Goal: Task Accomplishment & Management: Manage account settings

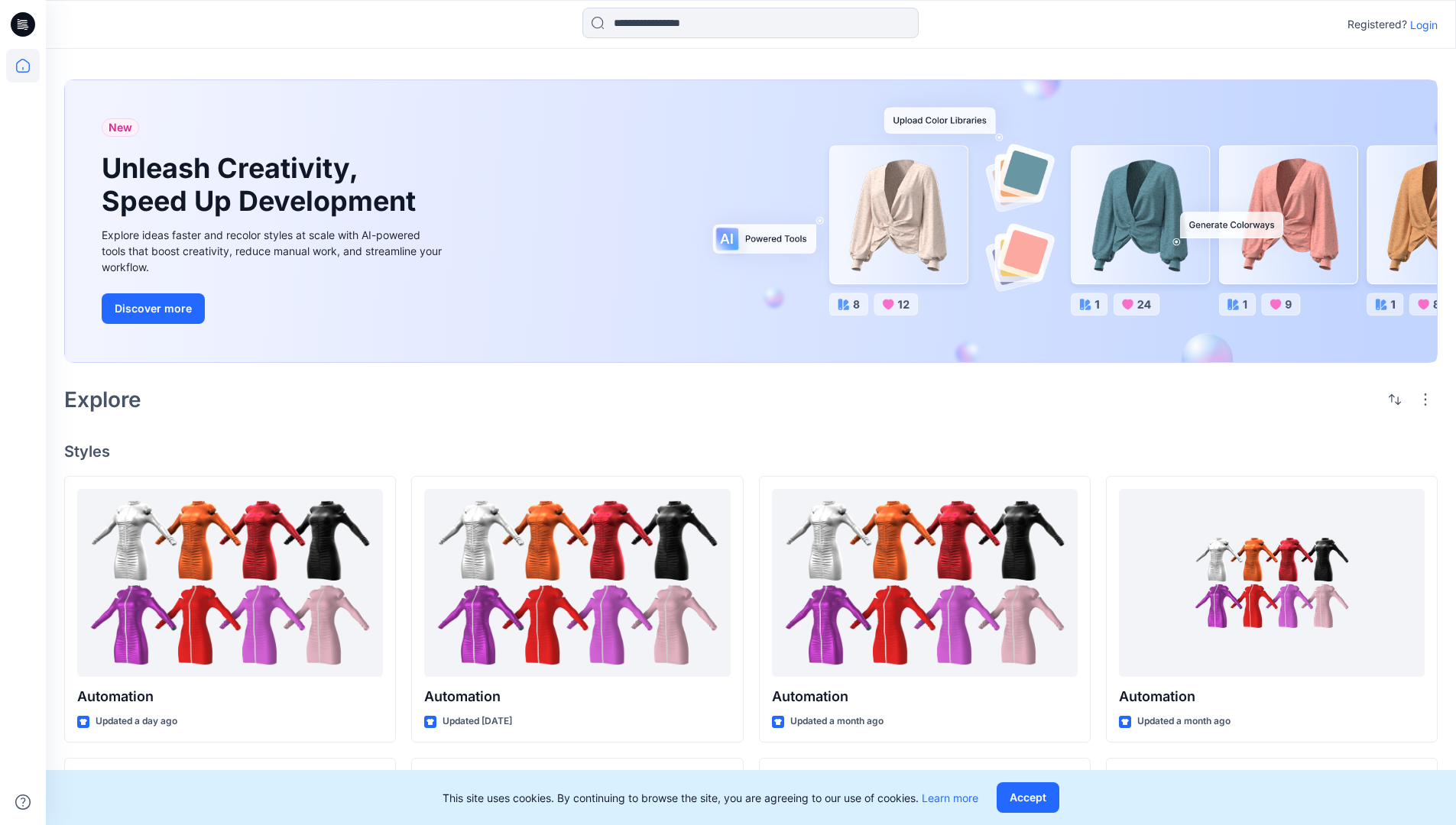
click at [1420, 24] on p "Login" at bounding box center [1423, 25] width 27 height 16
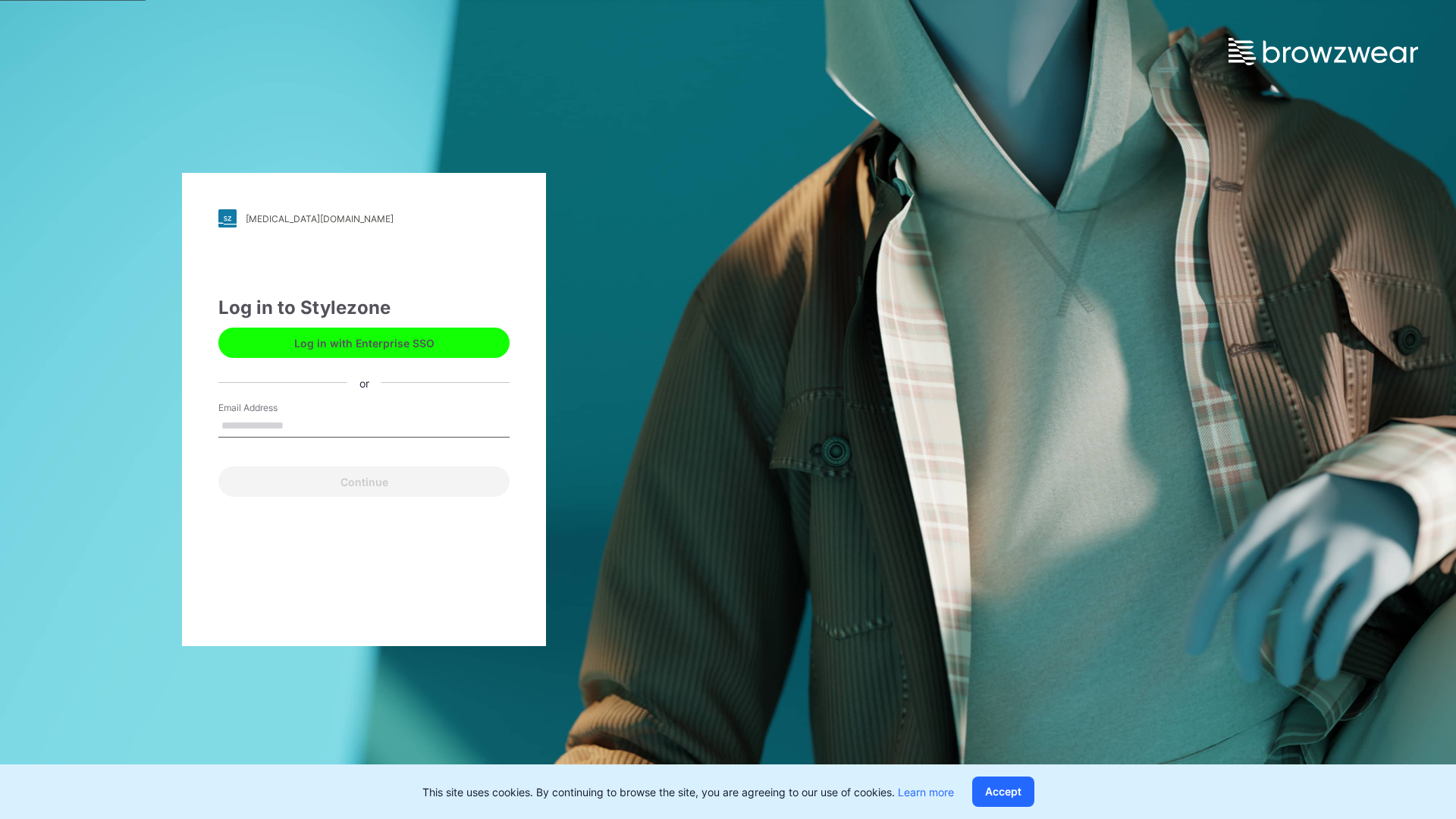
click at [299, 424] on input "Email Address" at bounding box center [364, 425] width 291 height 22
type input "**********"
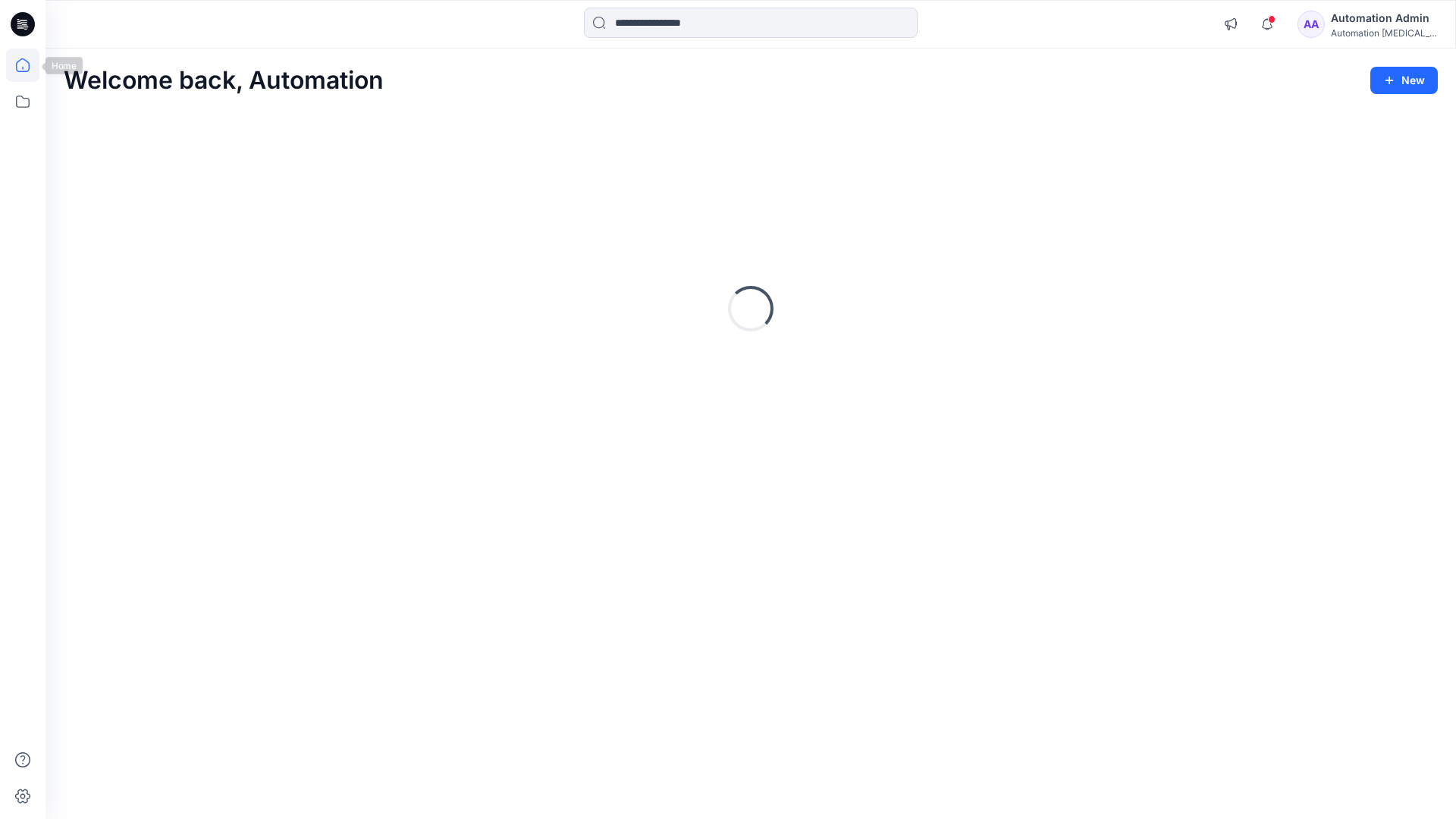
click at [29, 66] on icon at bounding box center [22, 65] width 13 height 13
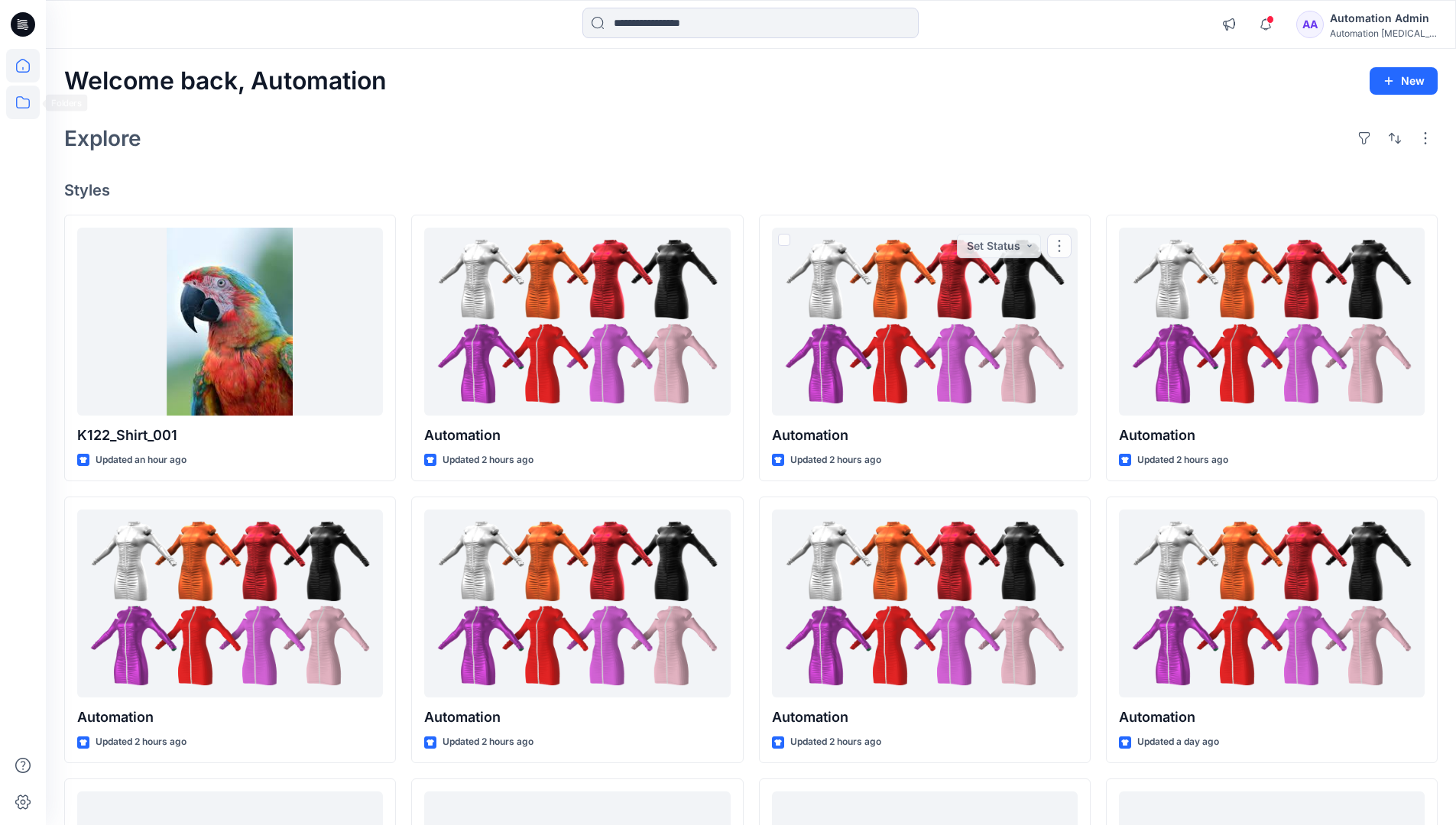
click at [22, 103] on icon at bounding box center [23, 101] width 34 height 34
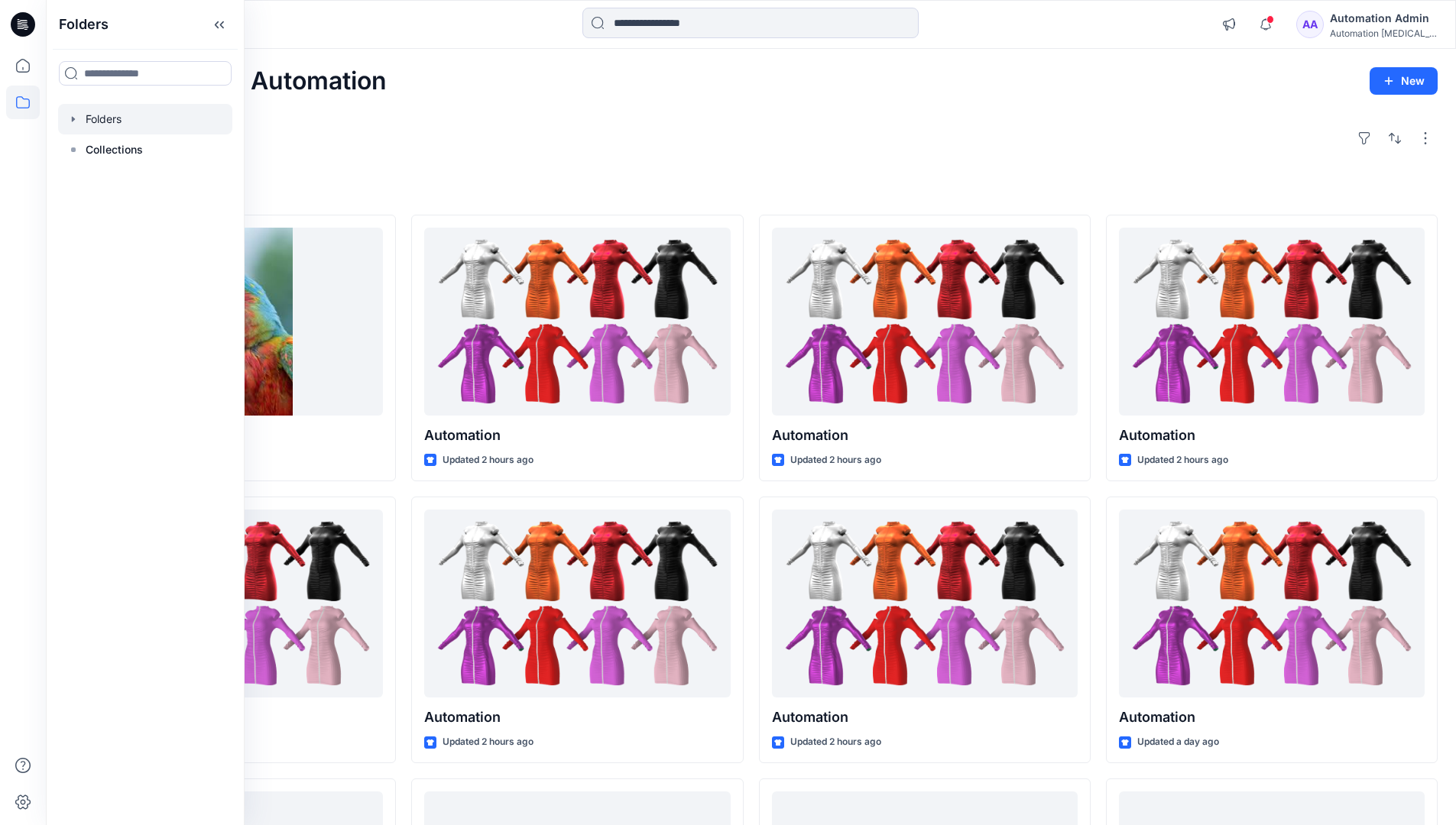
click at [124, 117] on div at bounding box center [145, 120] width 174 height 31
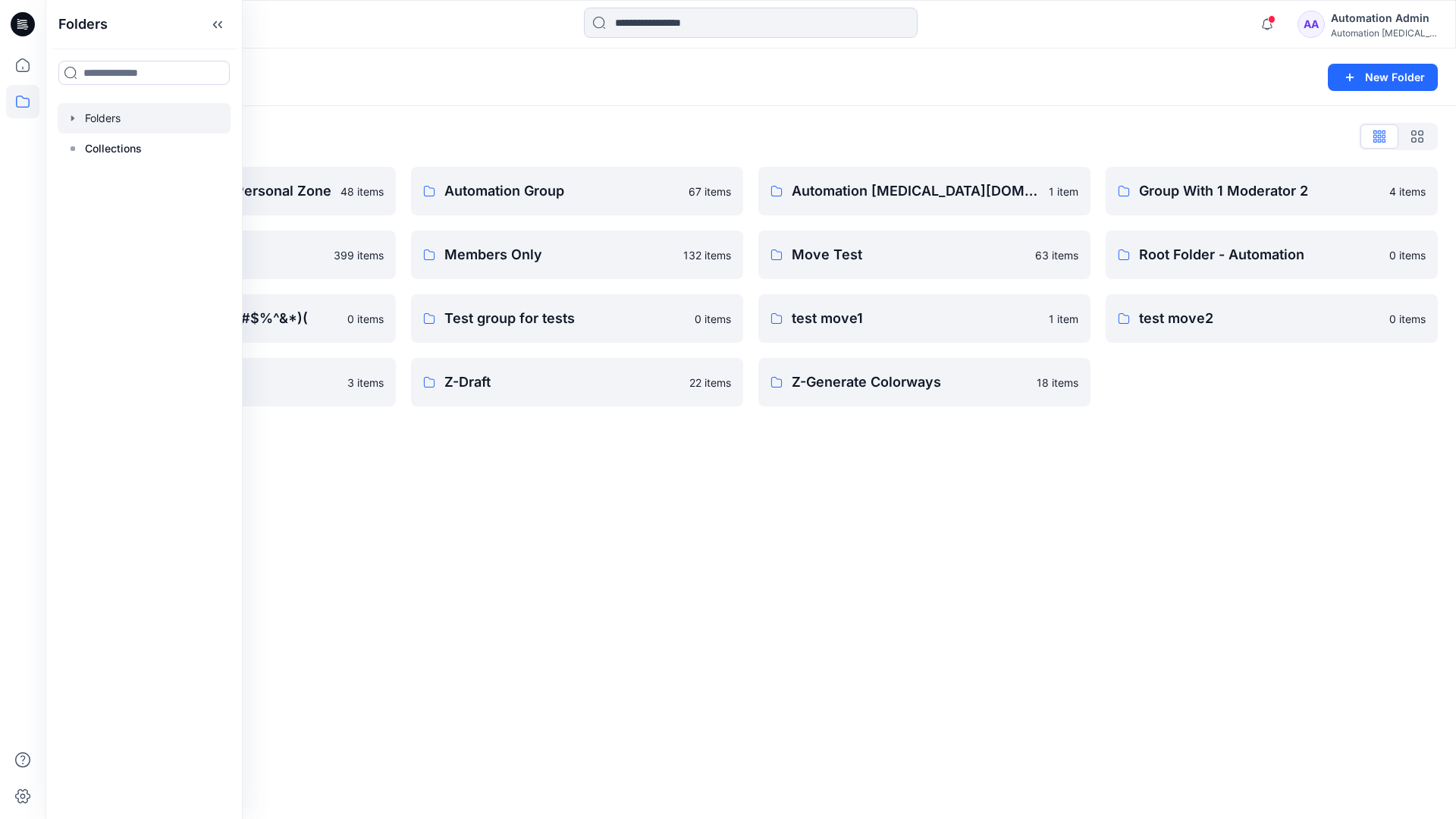
click at [883, 447] on div "Folders New Folder Folders List Automation Admin's Personal Zone 48 items membe…" at bounding box center [751, 433] width 1411 height 770
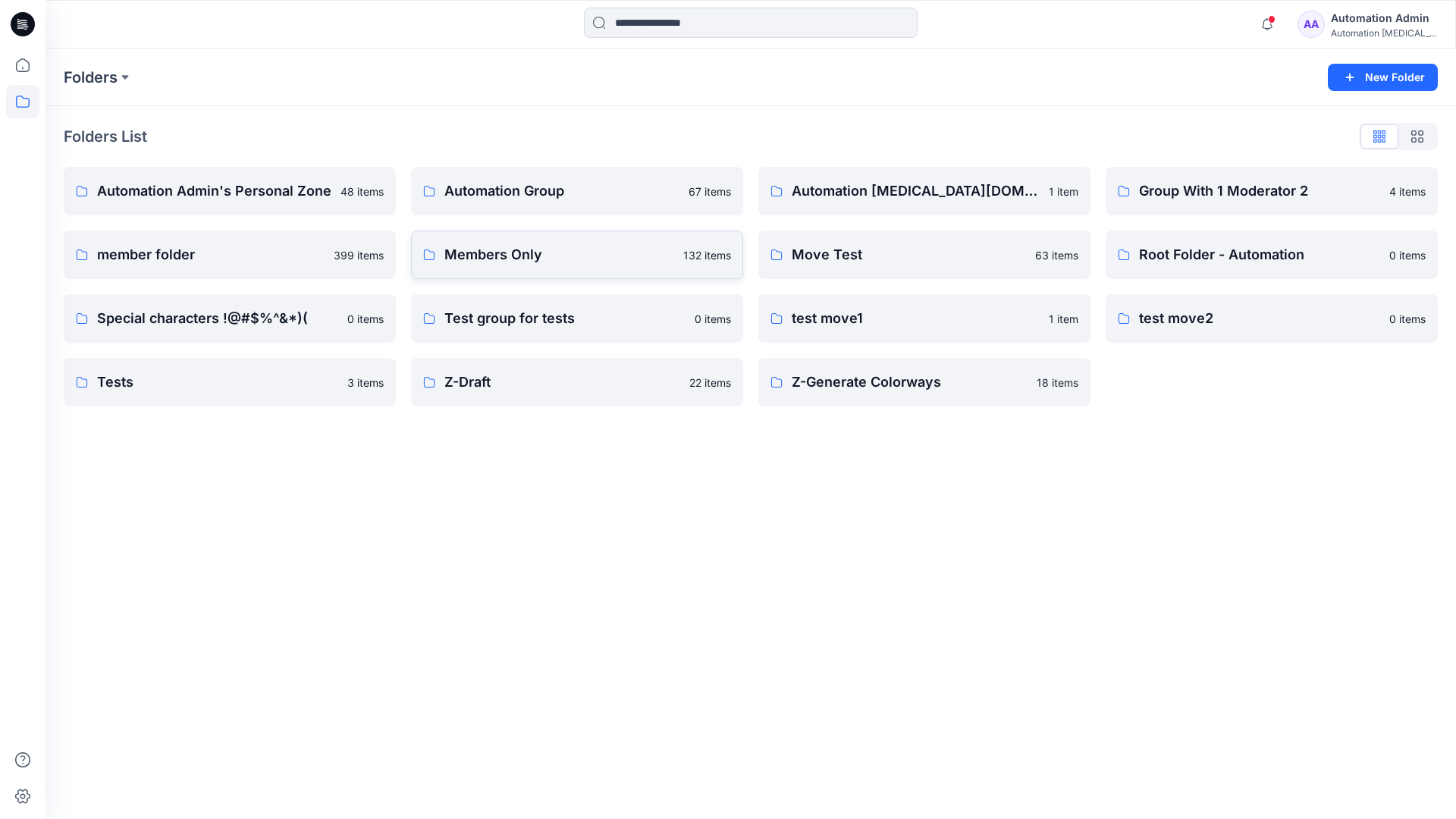
click at [578, 266] on link "Members Only 132 items" at bounding box center [576, 254] width 332 height 49
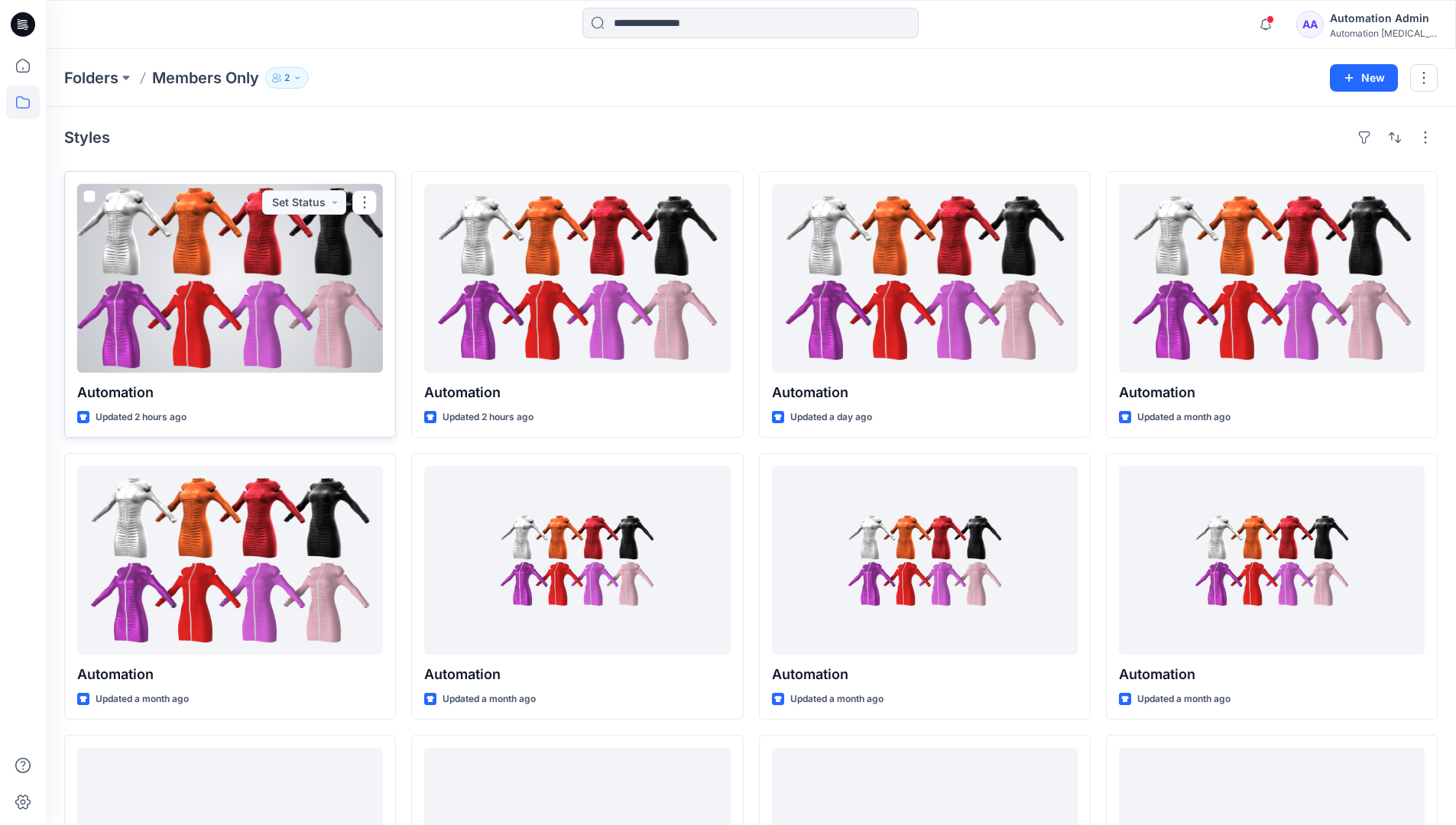
click at [88, 197] on span at bounding box center [89, 196] width 12 height 12
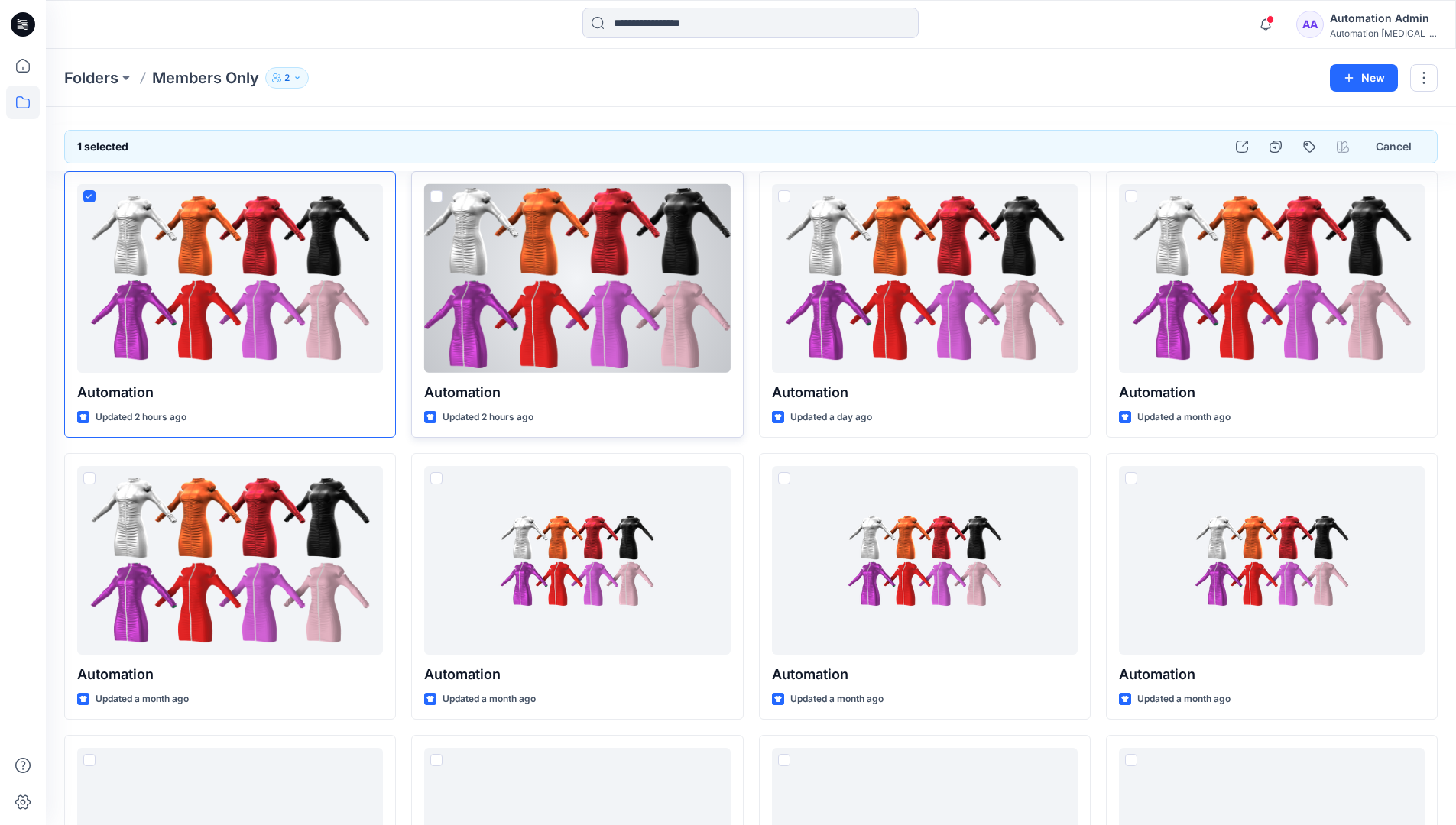
click at [436, 195] on span at bounding box center [436, 196] width 12 height 12
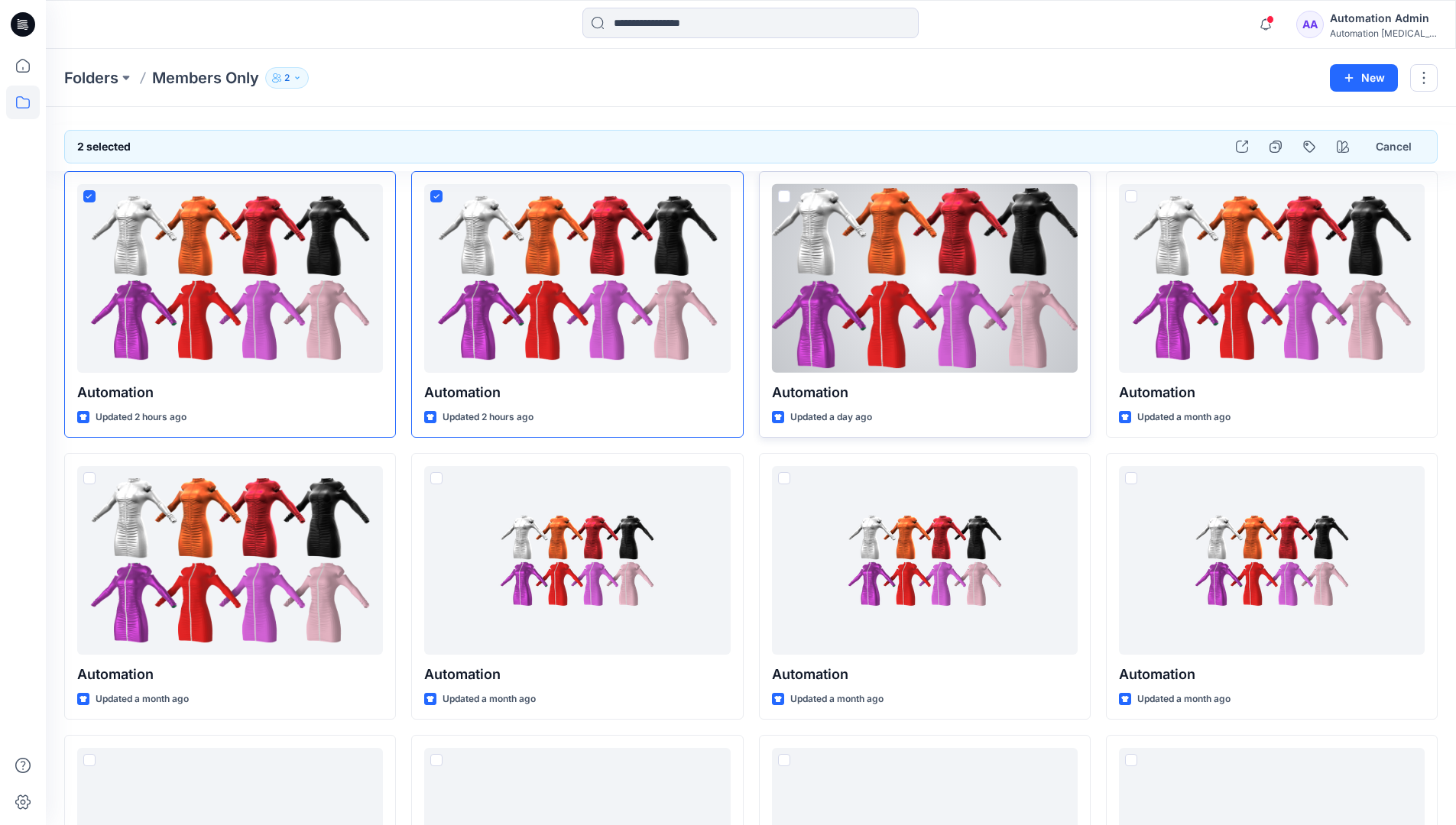
click at [787, 197] on span at bounding box center [784, 196] width 12 height 12
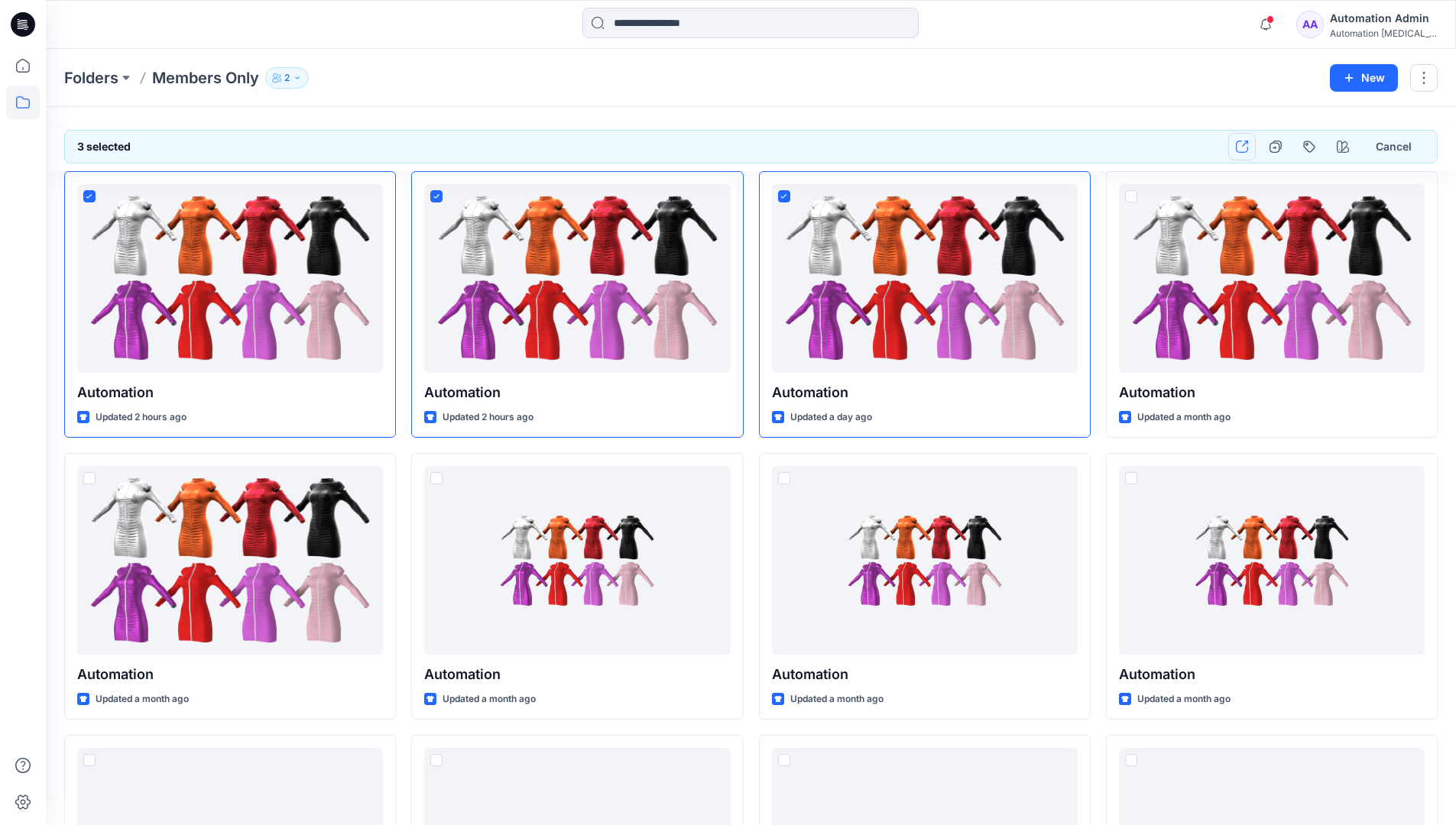
click at [1241, 147] on icon "button" at bounding box center [1241, 146] width 12 height 12
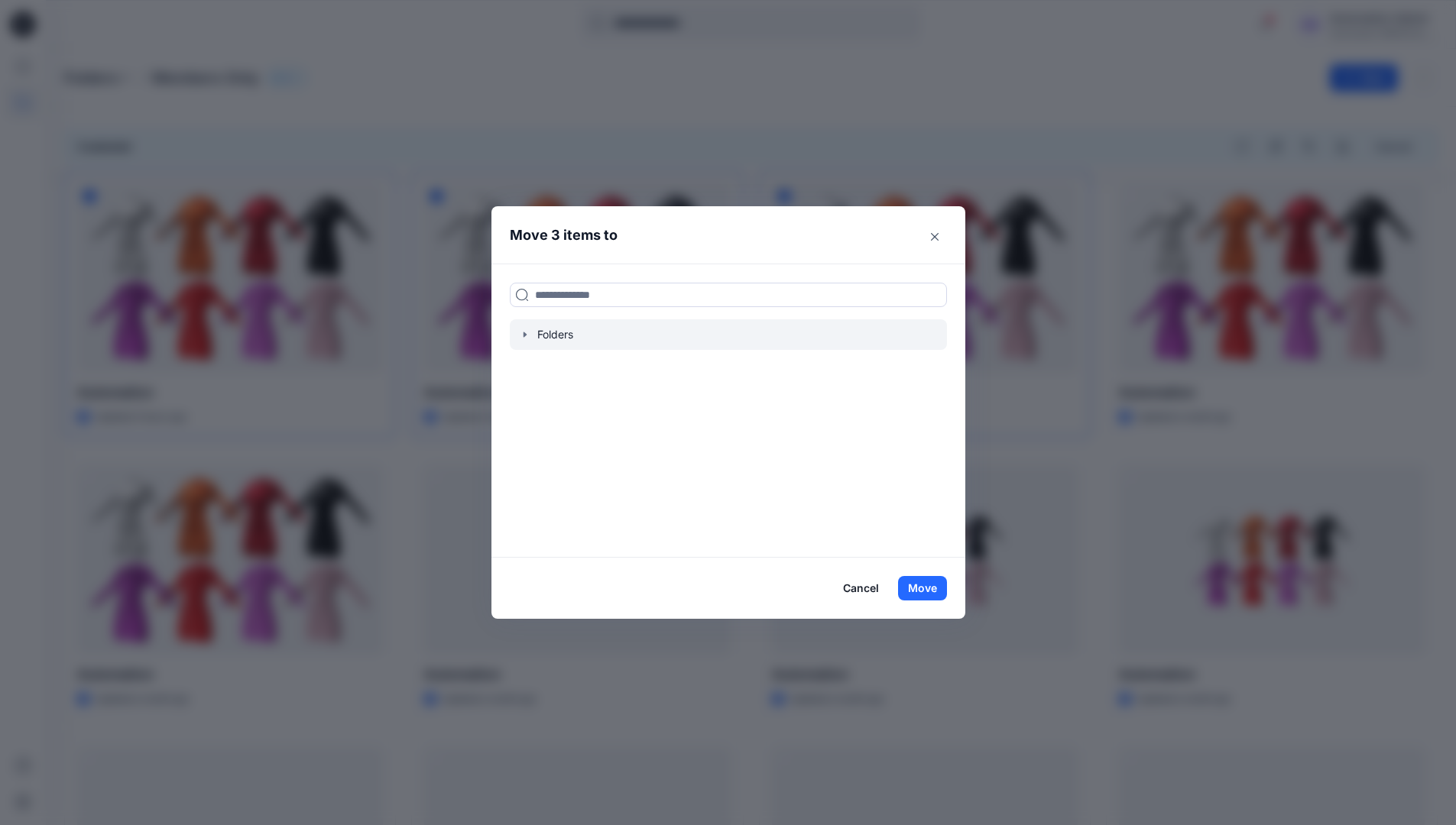
click at [527, 336] on icon "button" at bounding box center [525, 334] width 12 height 12
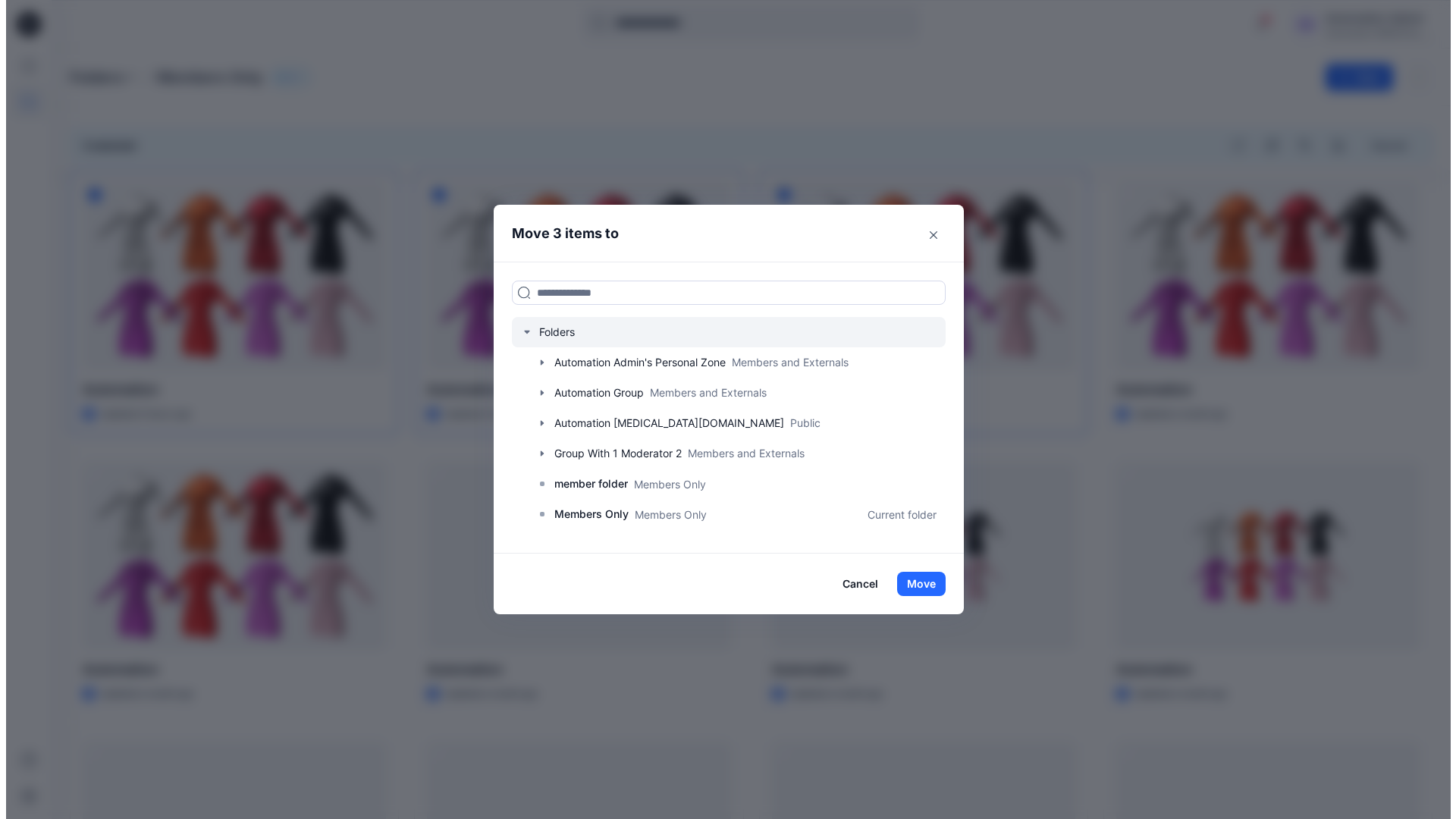
scroll to position [268, 0]
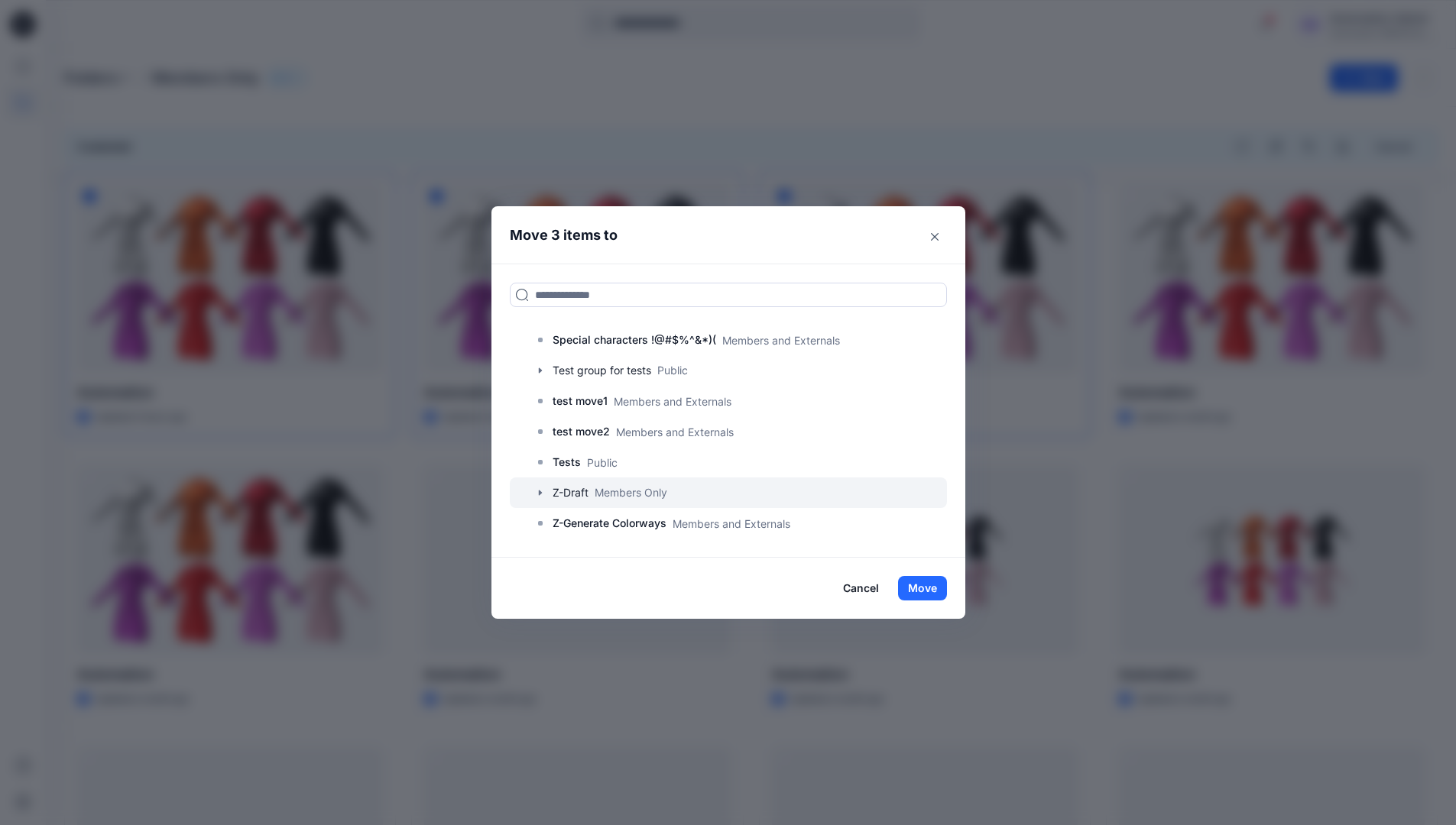
click at [581, 494] on div at bounding box center [728, 493] width 437 height 31
click at [923, 588] on button "Move" at bounding box center [922, 588] width 49 height 24
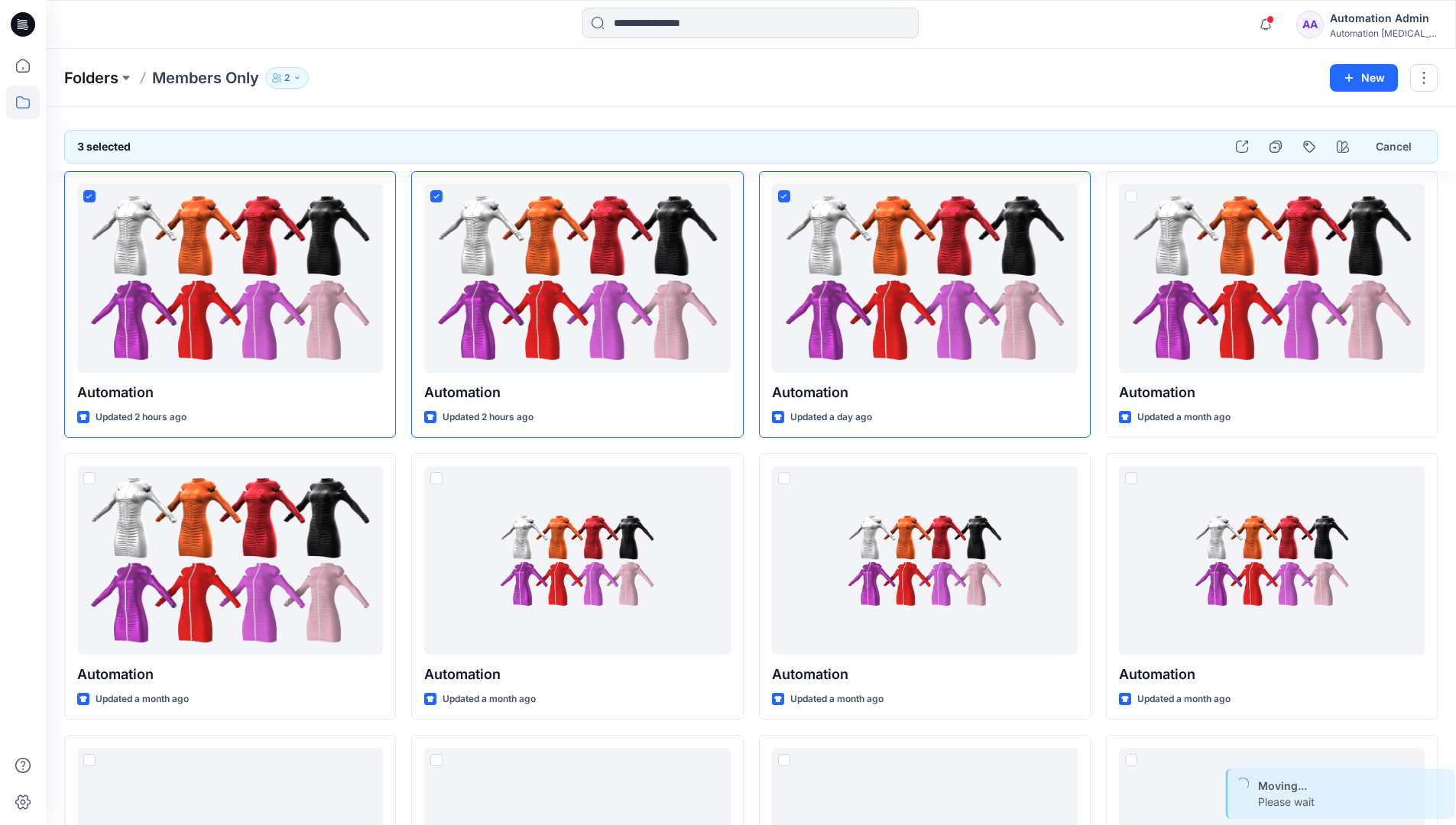
click at [92, 80] on p "Folders" at bounding box center [92, 78] width 54 height 22
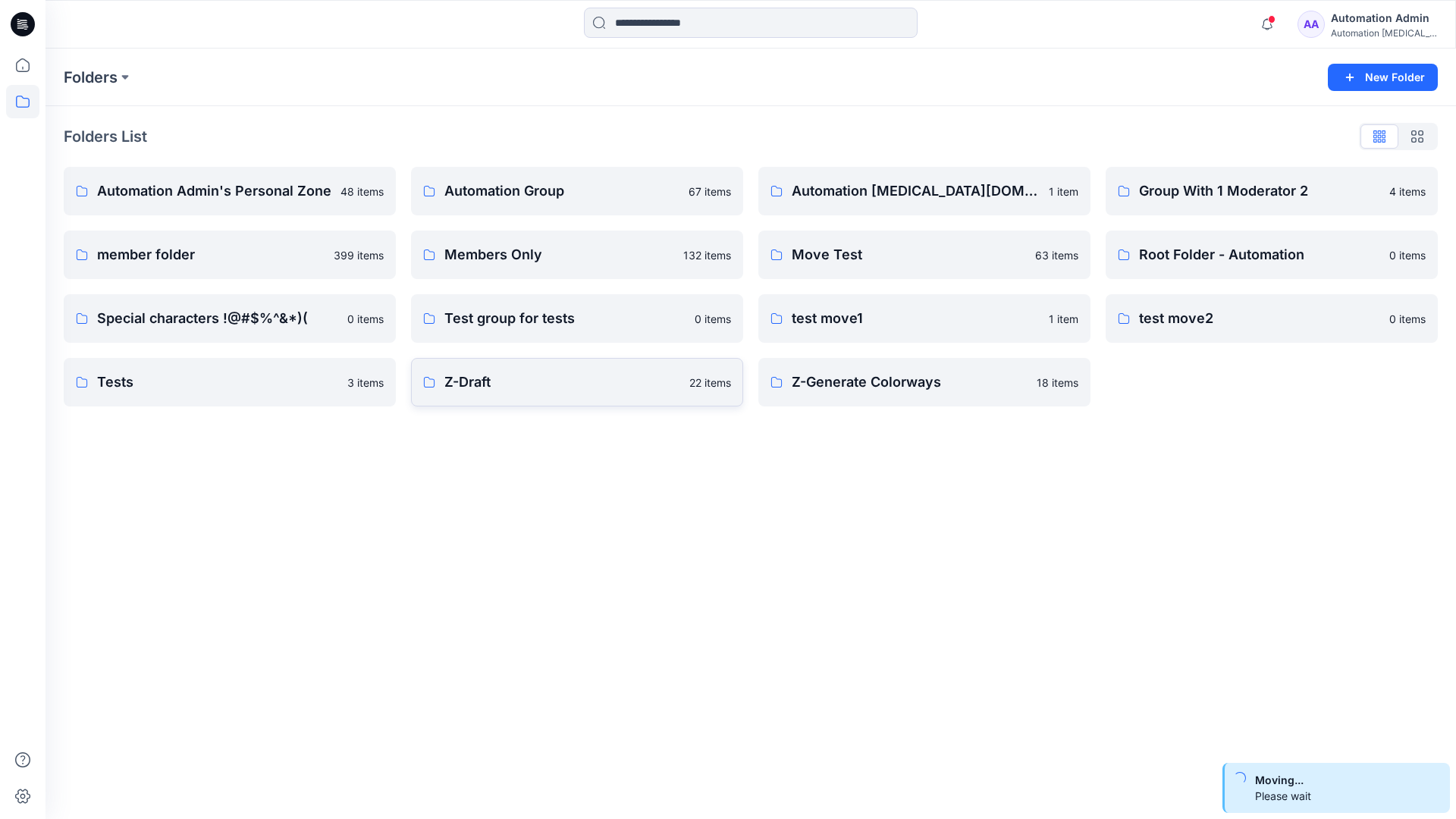
click at [595, 390] on p "Z-Draft" at bounding box center [562, 382] width 236 height 22
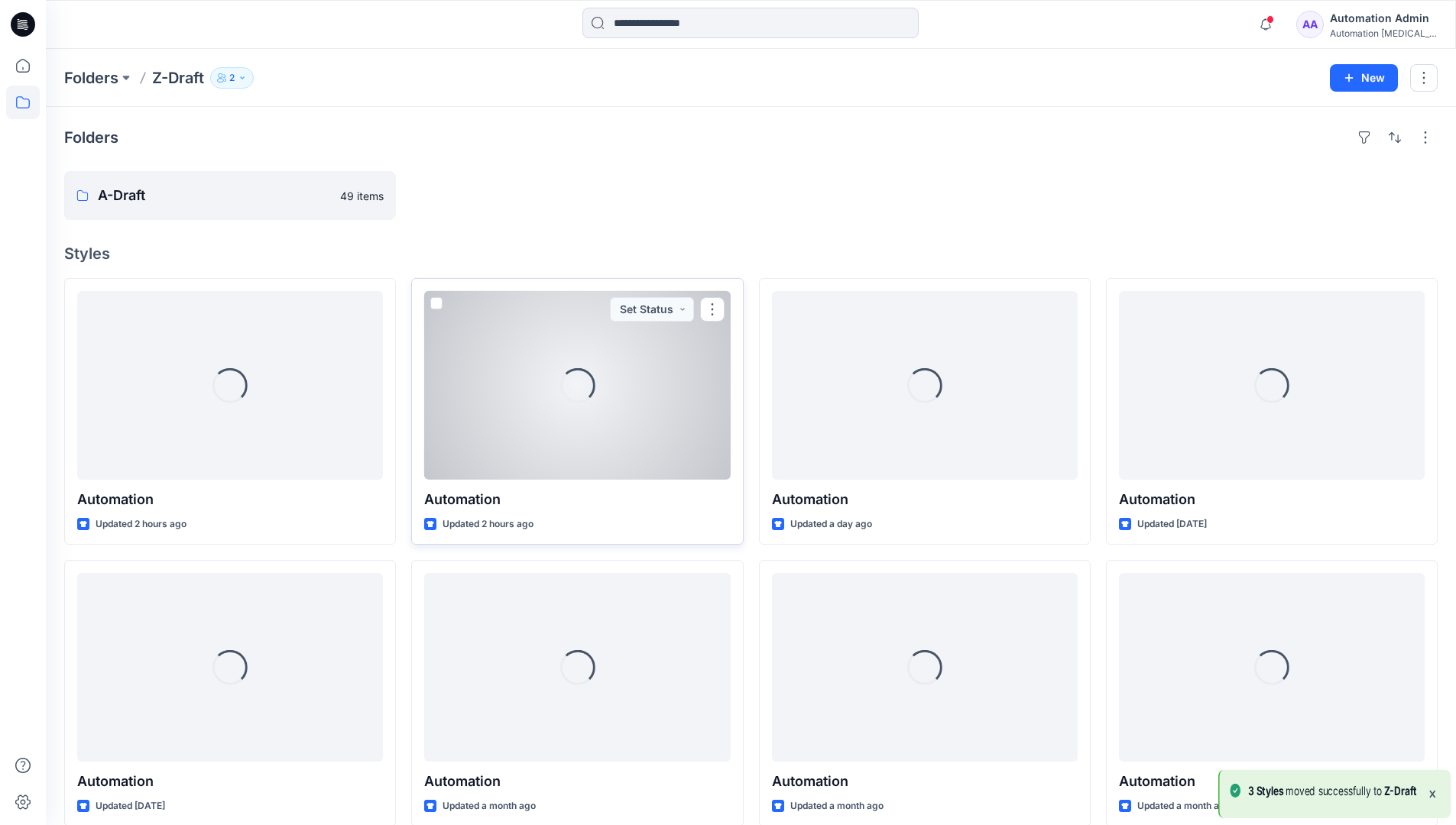
click at [436, 299] on span at bounding box center [436, 302] width 12 height 12
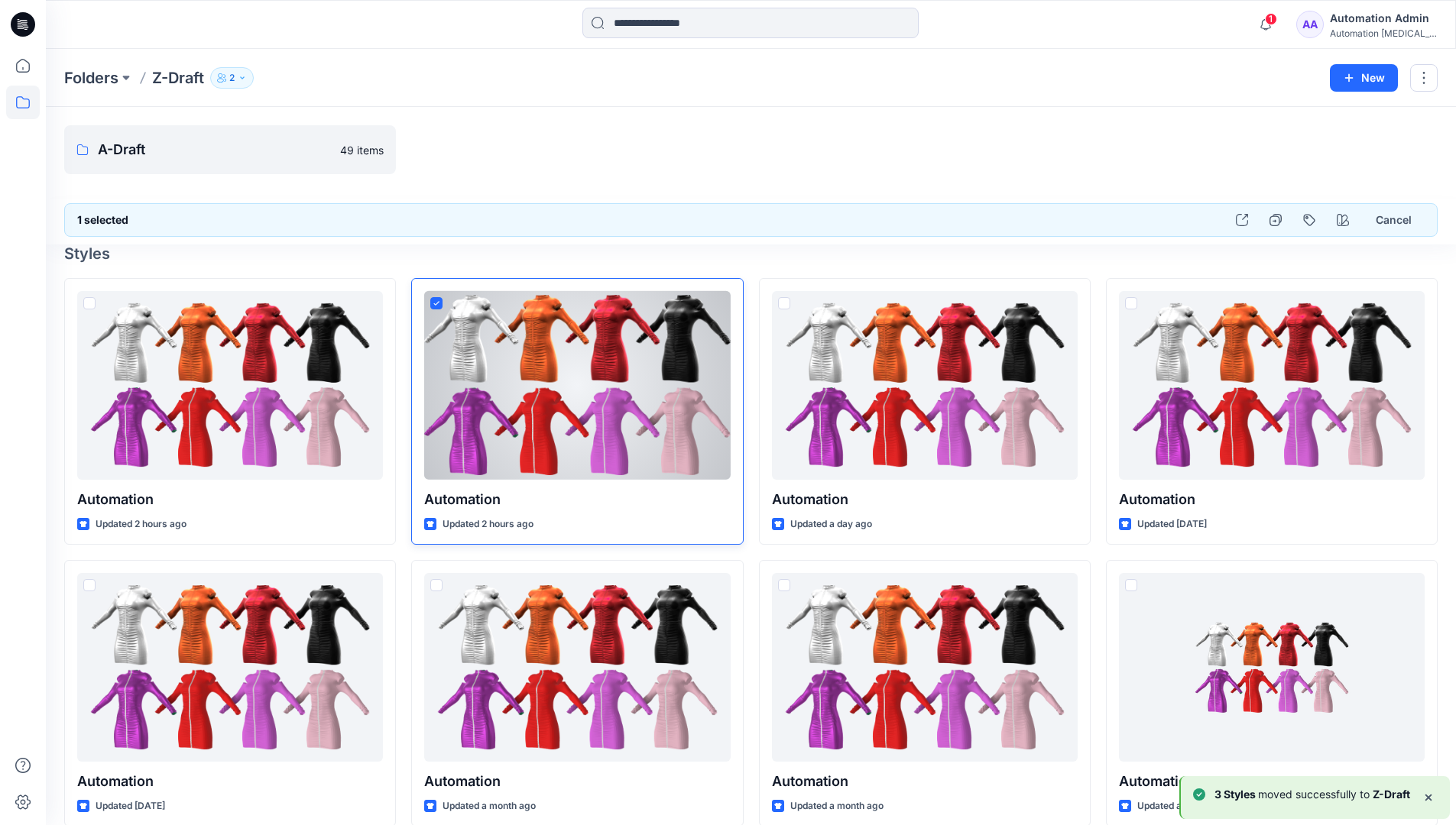
click at [437, 305] on icon at bounding box center [437, 303] width 7 height 5
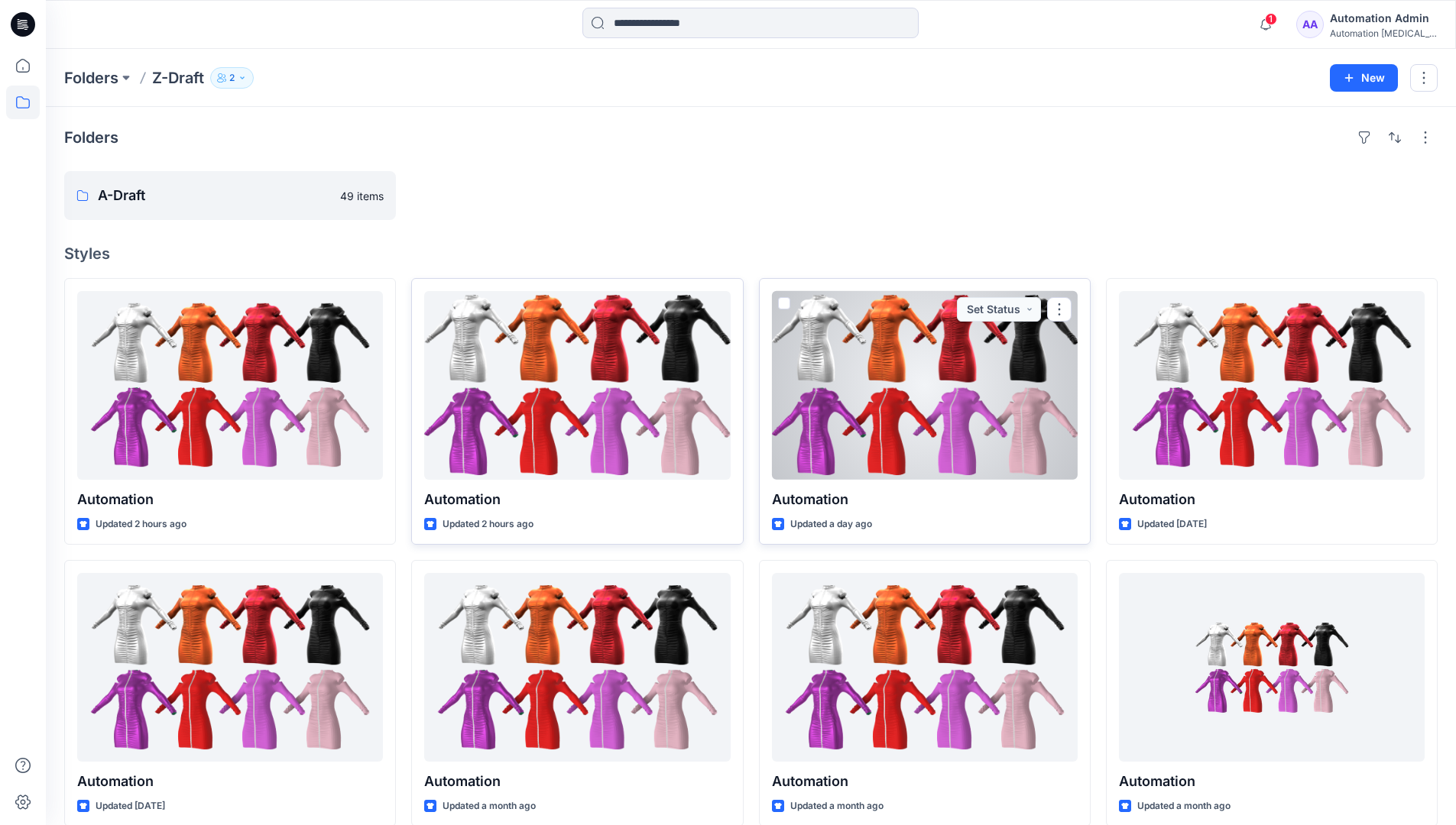
click at [782, 306] on span at bounding box center [784, 302] width 12 height 12
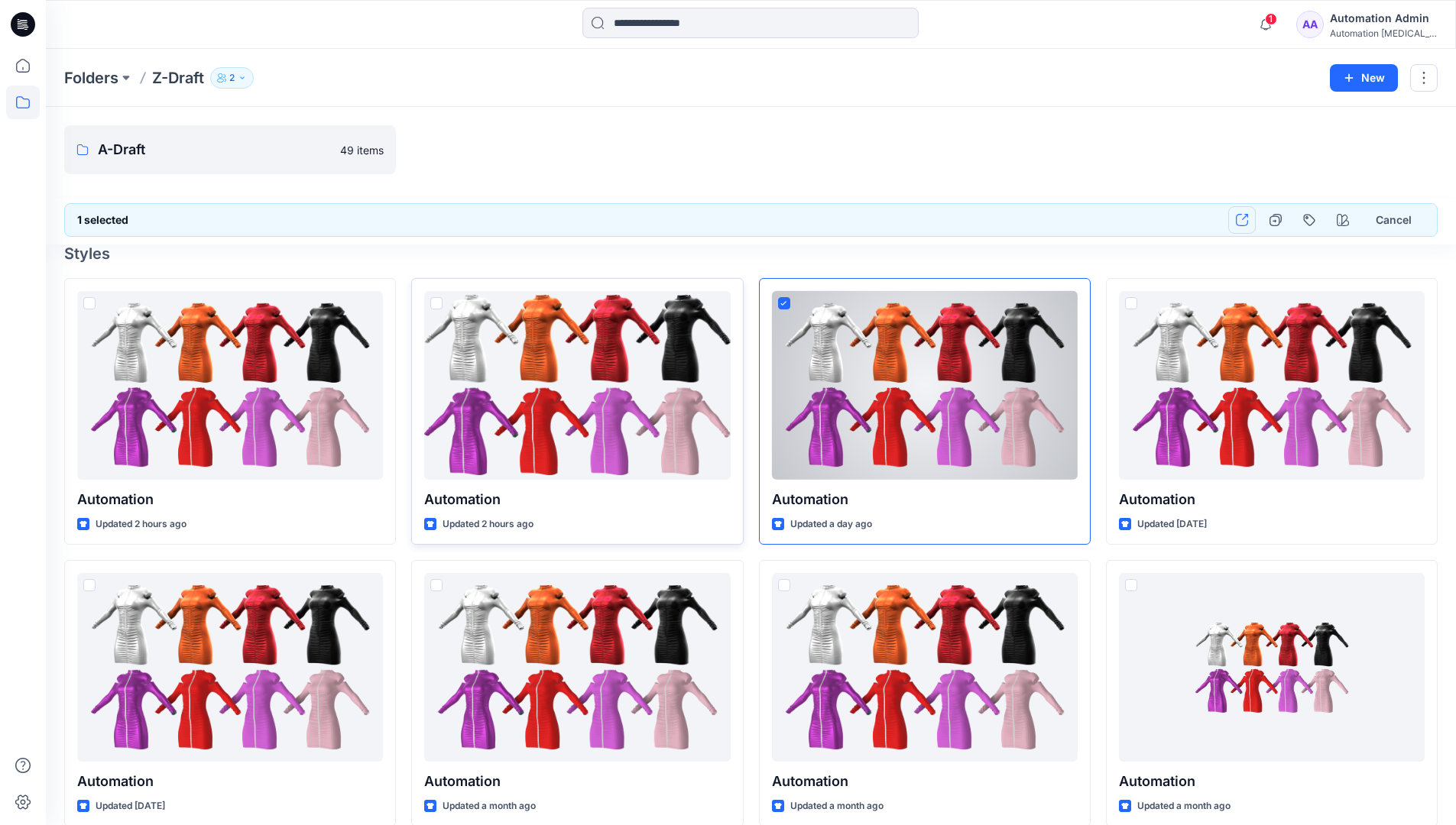
click at [1242, 221] on icon "button" at bounding box center [1241, 219] width 12 height 12
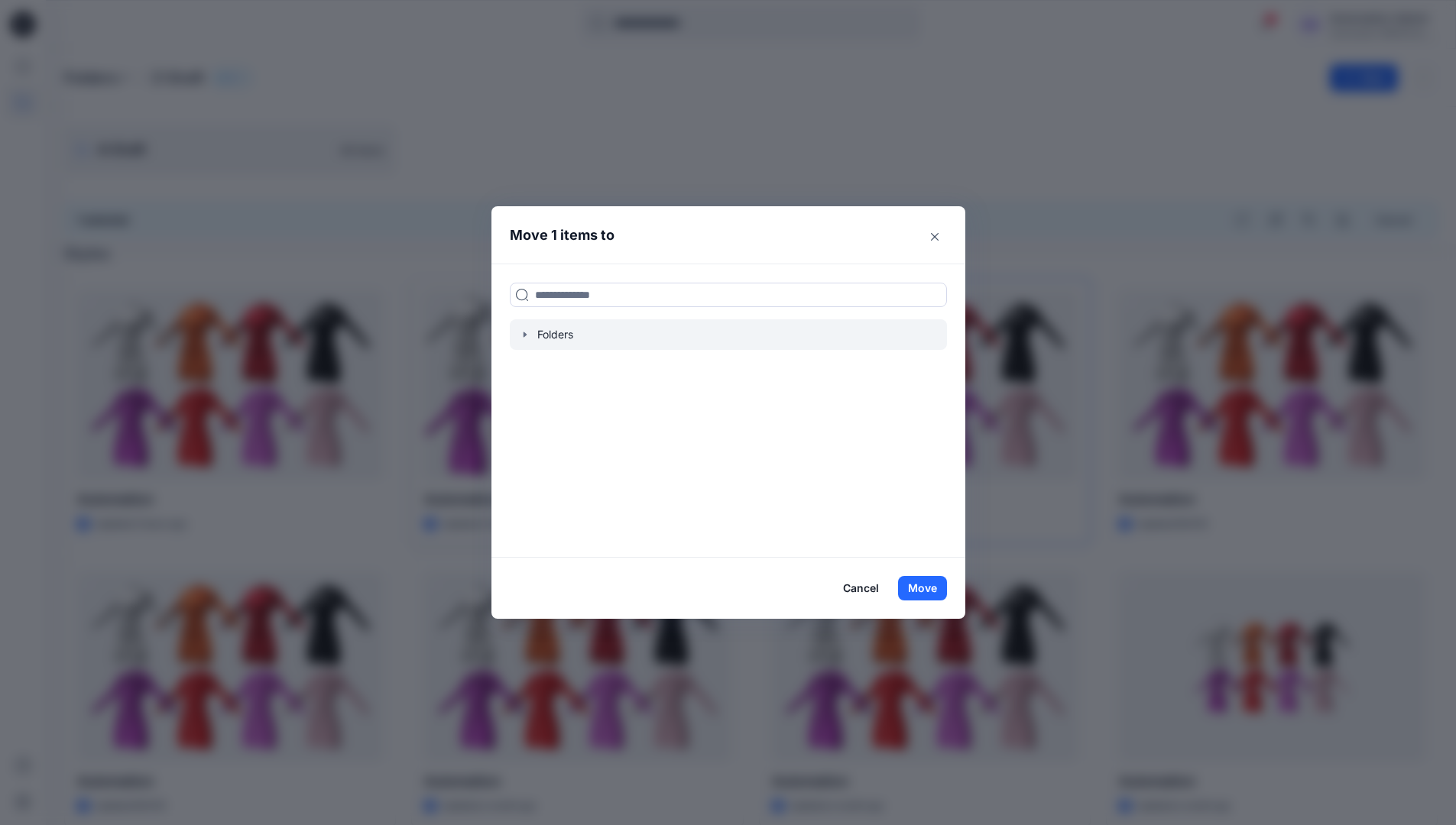
click at [526, 335] on icon "button" at bounding box center [524, 334] width 3 height 5
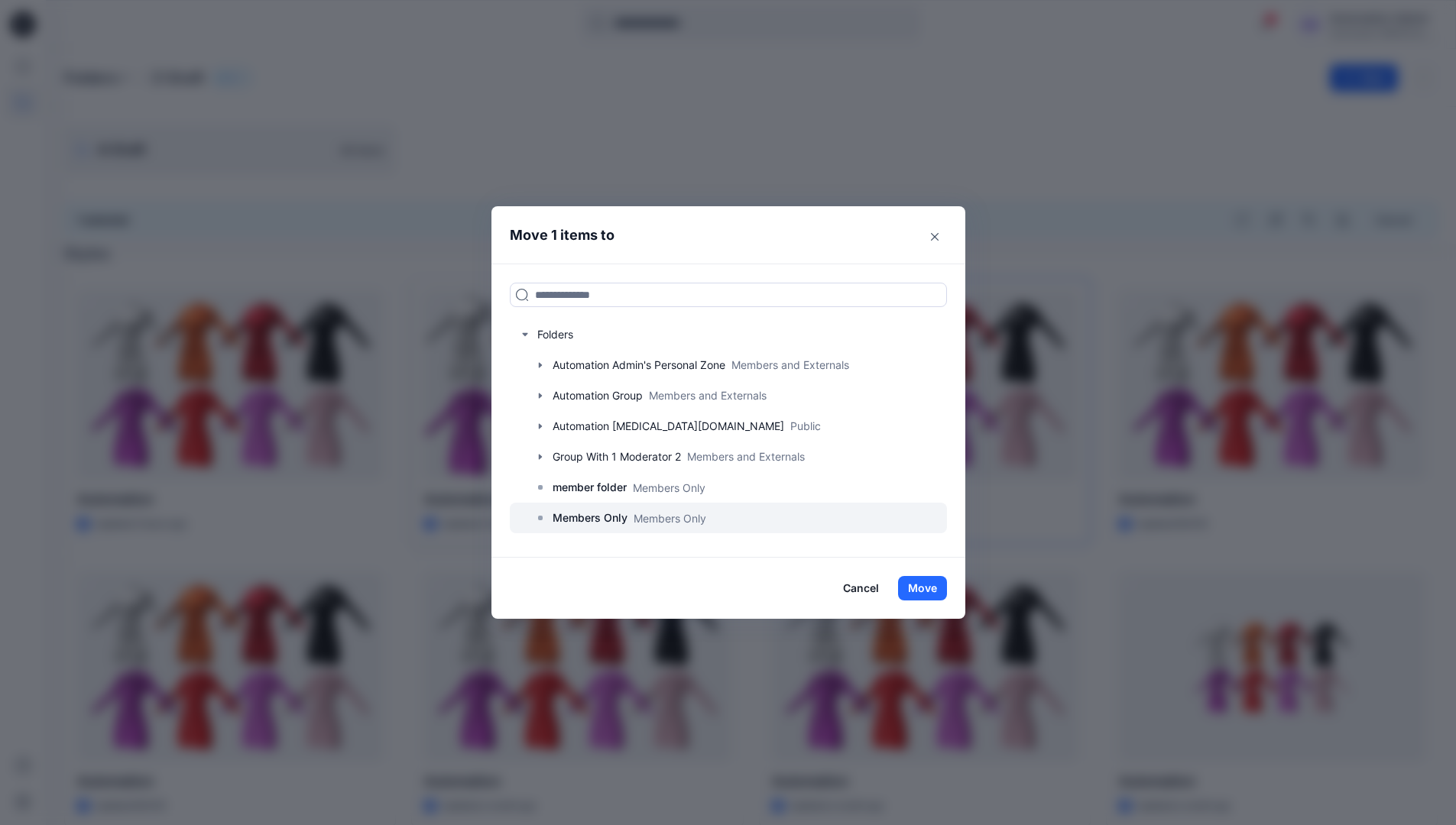
click at [593, 515] on p "Members Only" at bounding box center [590, 518] width 75 height 18
click at [926, 588] on button "Move" at bounding box center [922, 588] width 49 height 24
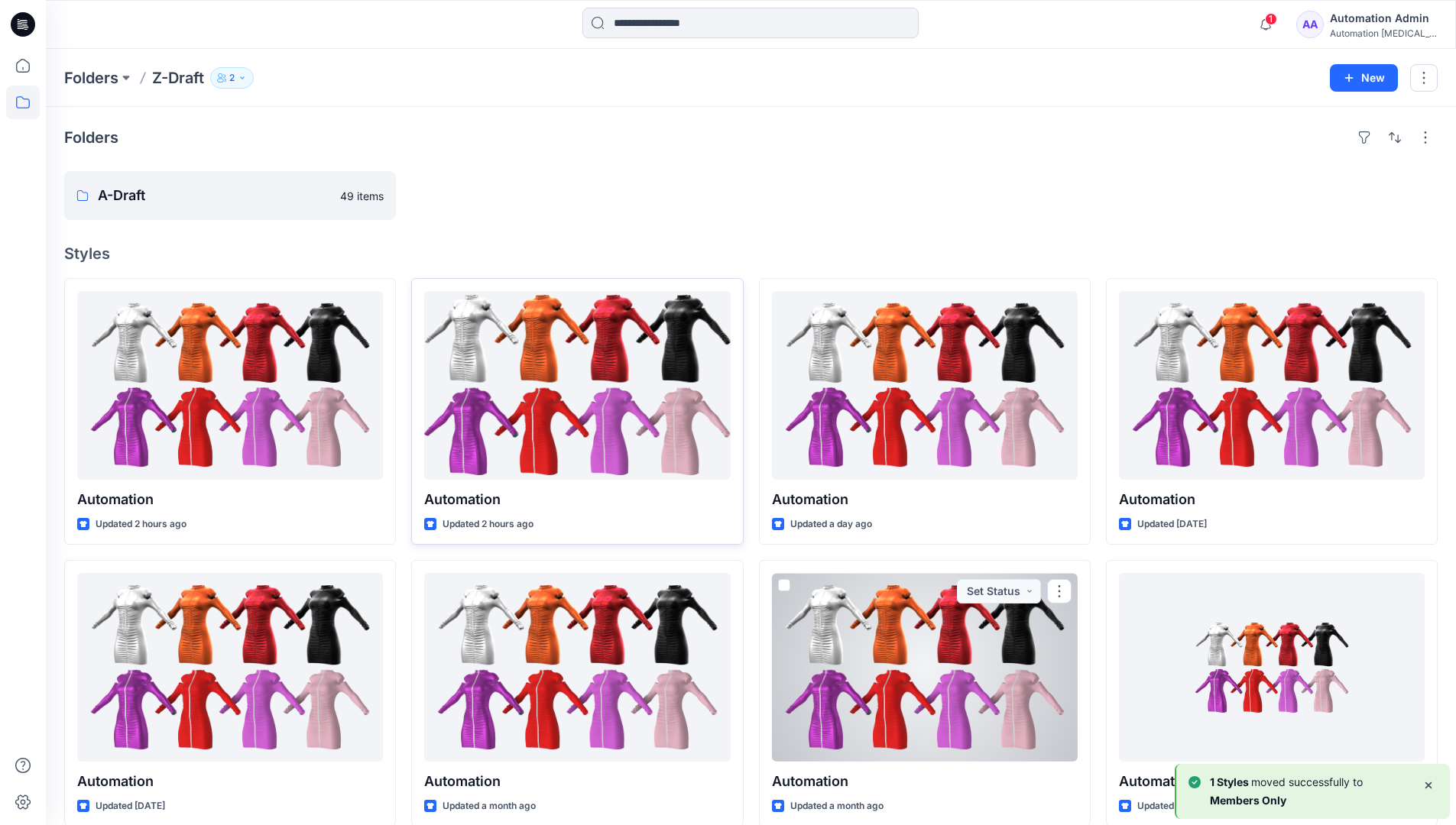
click at [1355, 26] on div "Automation Admin" at bounding box center [1383, 18] width 107 height 18
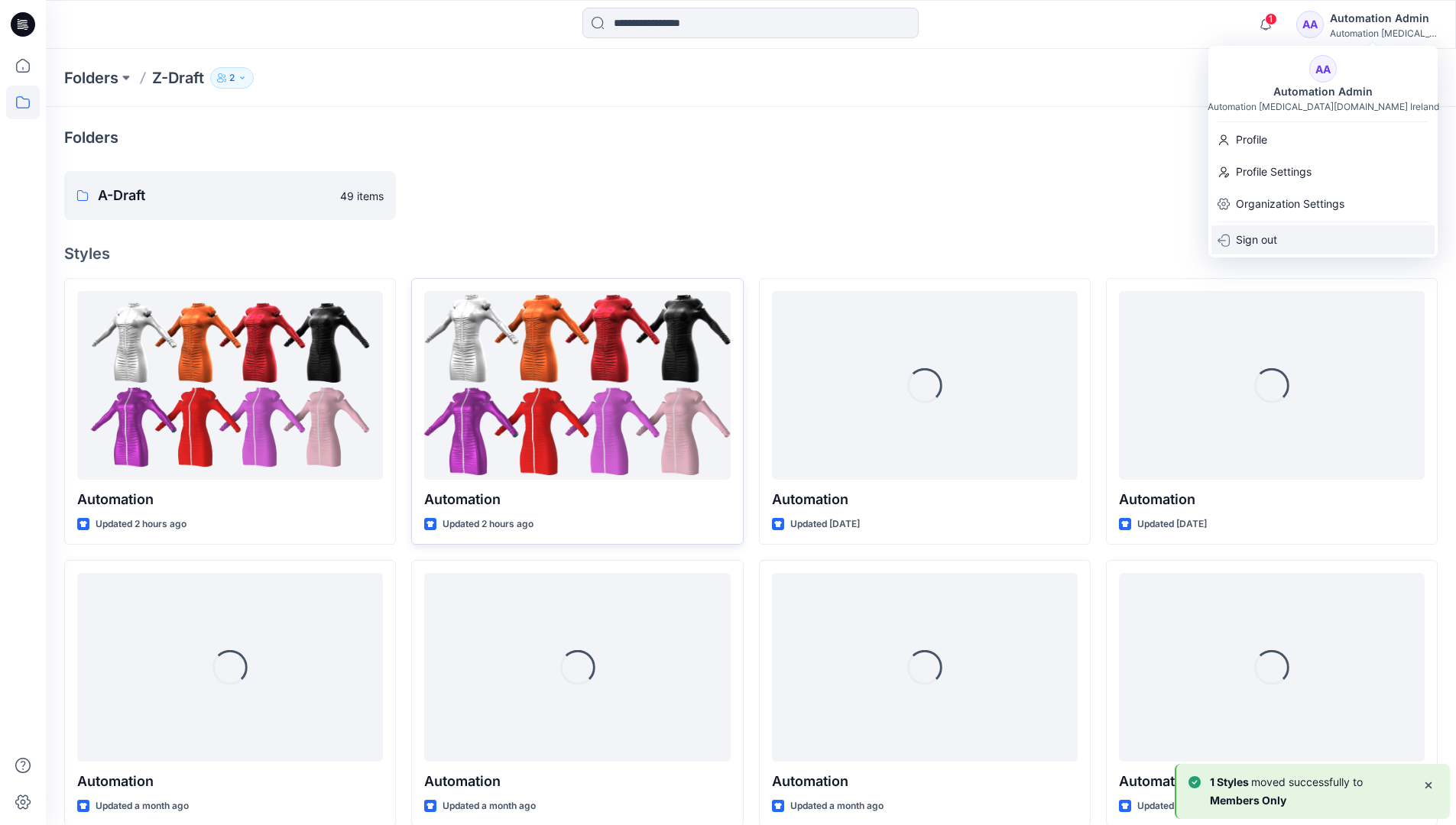
click at [1265, 233] on p "Sign out" at bounding box center [1257, 240] width 42 height 29
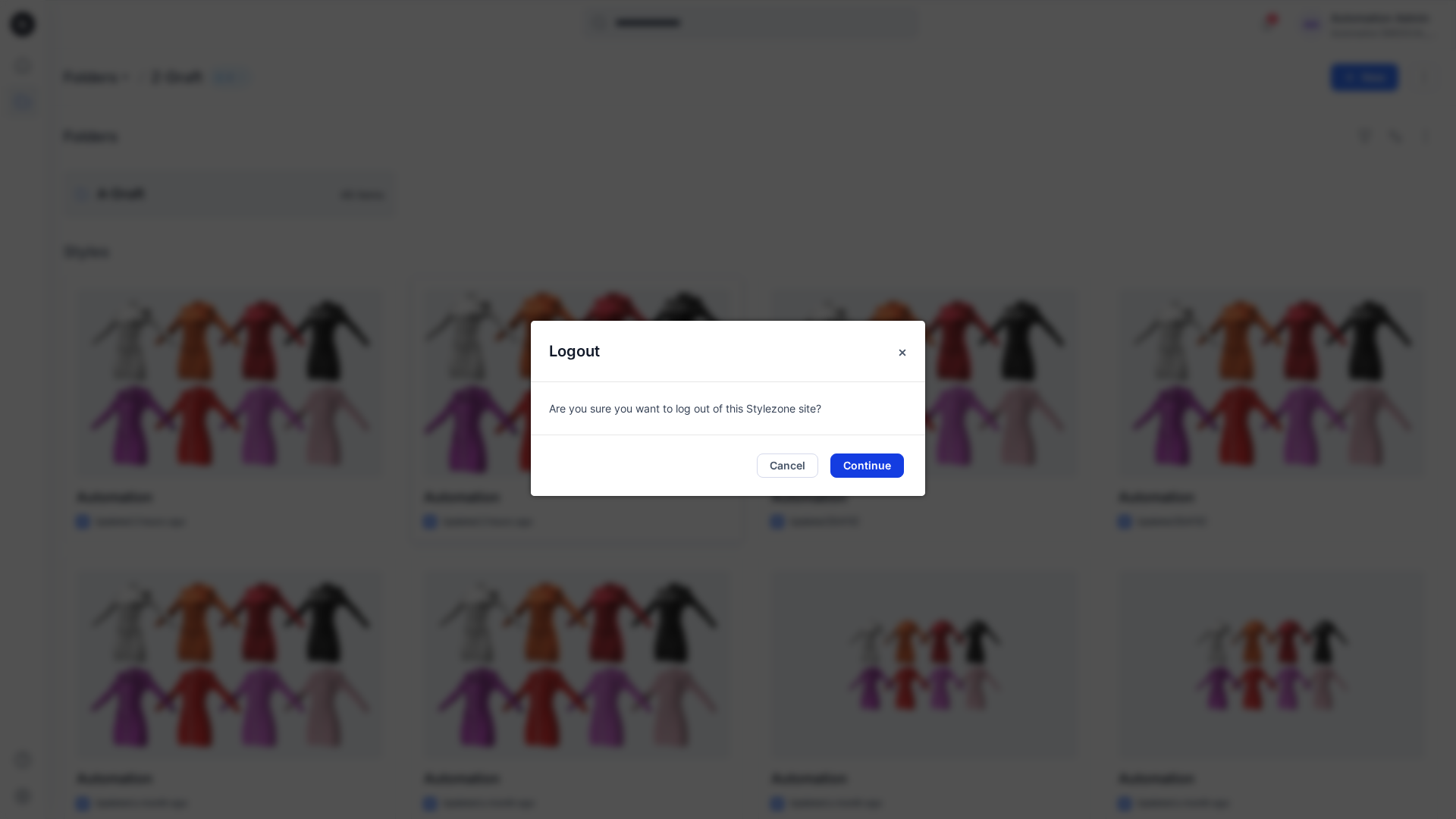
click at [859, 464] on button "Continue" at bounding box center [867, 465] width 74 height 24
